Goal: Task Accomplishment & Management: Manage account settings

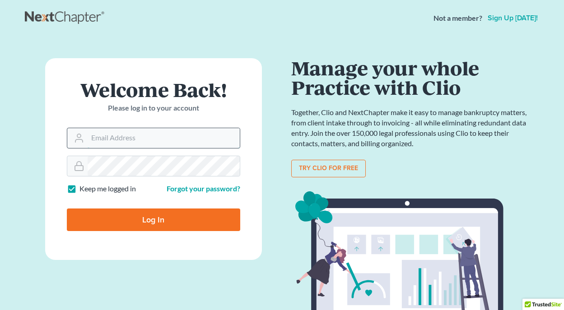
click at [148, 141] on input "Email Address" at bounding box center [164, 138] width 152 height 20
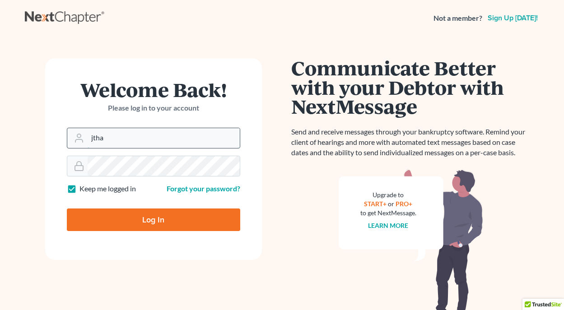
type input "jthayer@neattys.com"
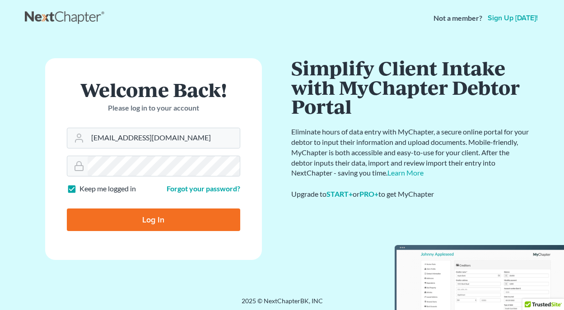
click at [129, 221] on input "Log In" at bounding box center [153, 220] width 173 height 23
type input "Thinking..."
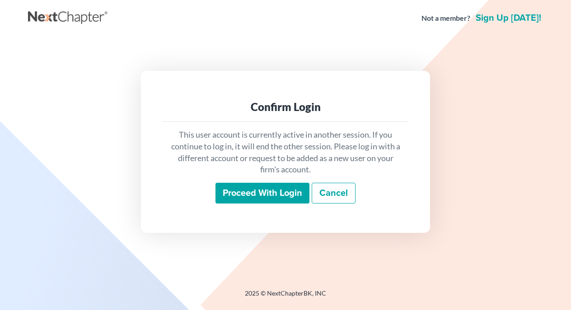
click at [255, 191] on input "Proceed with login" at bounding box center [262, 193] width 94 height 21
